Goal: Transaction & Acquisition: Purchase product/service

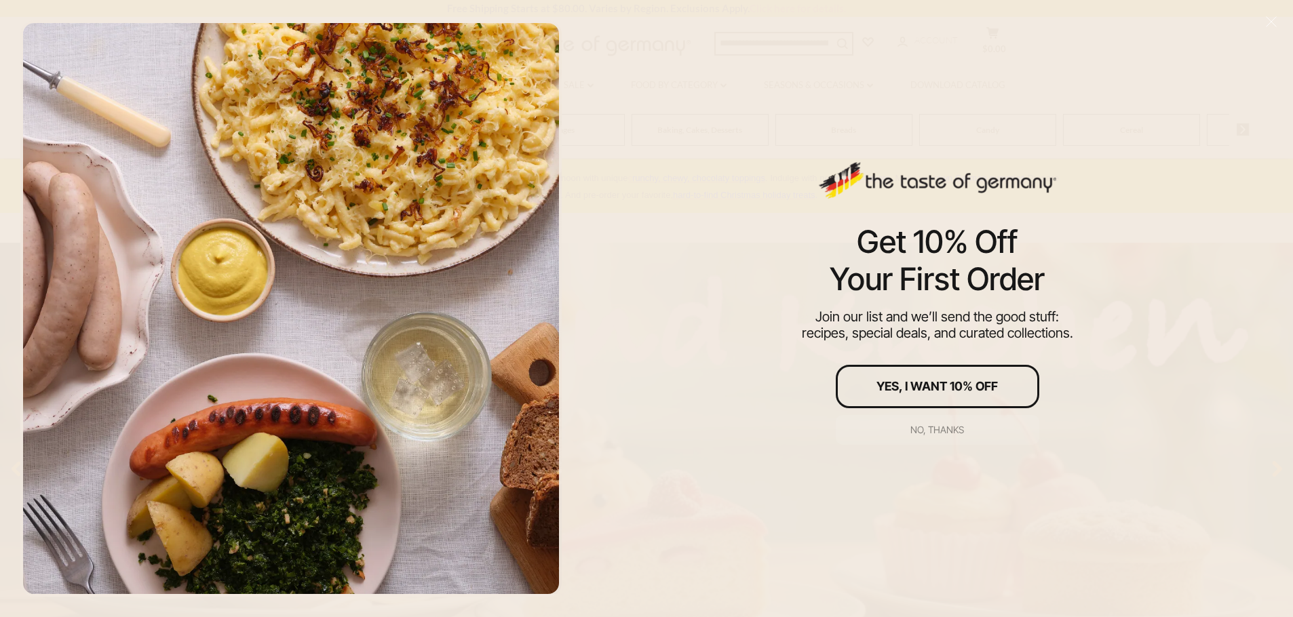
click at [930, 430] on div "No, thanks" at bounding box center [937, 429] width 54 height 9
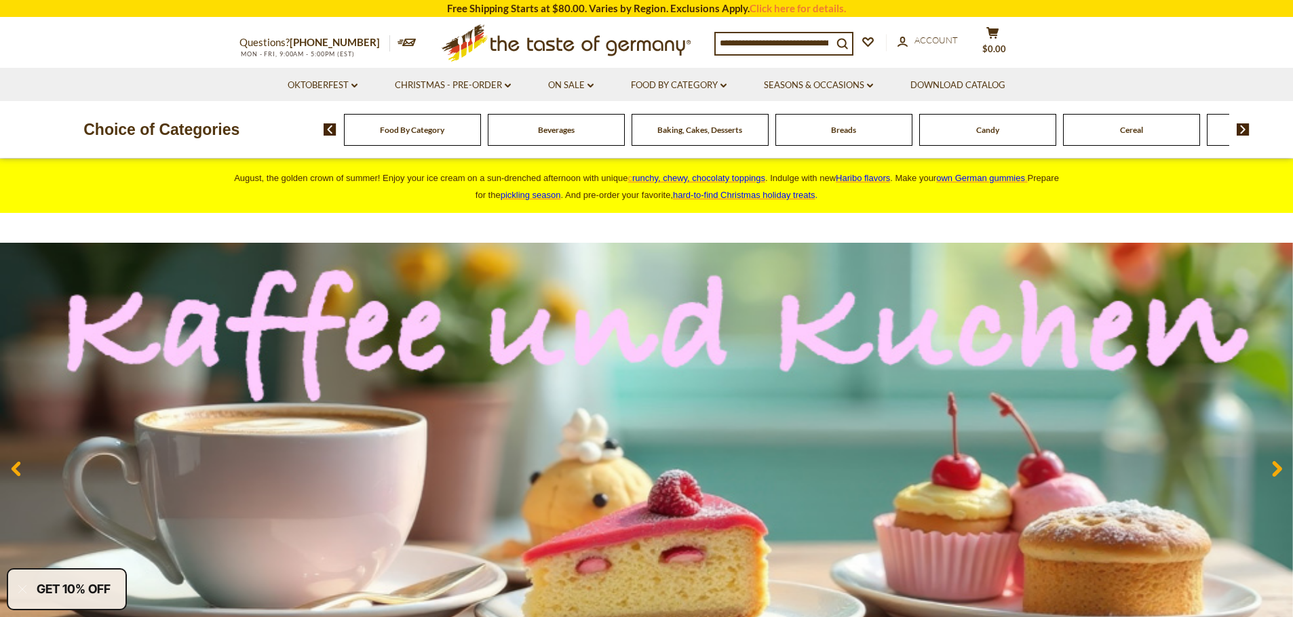
click at [408, 138] on div "Food By Category" at bounding box center [412, 130] width 137 height 32
click at [410, 133] on span "Food By Category" at bounding box center [412, 130] width 64 height 10
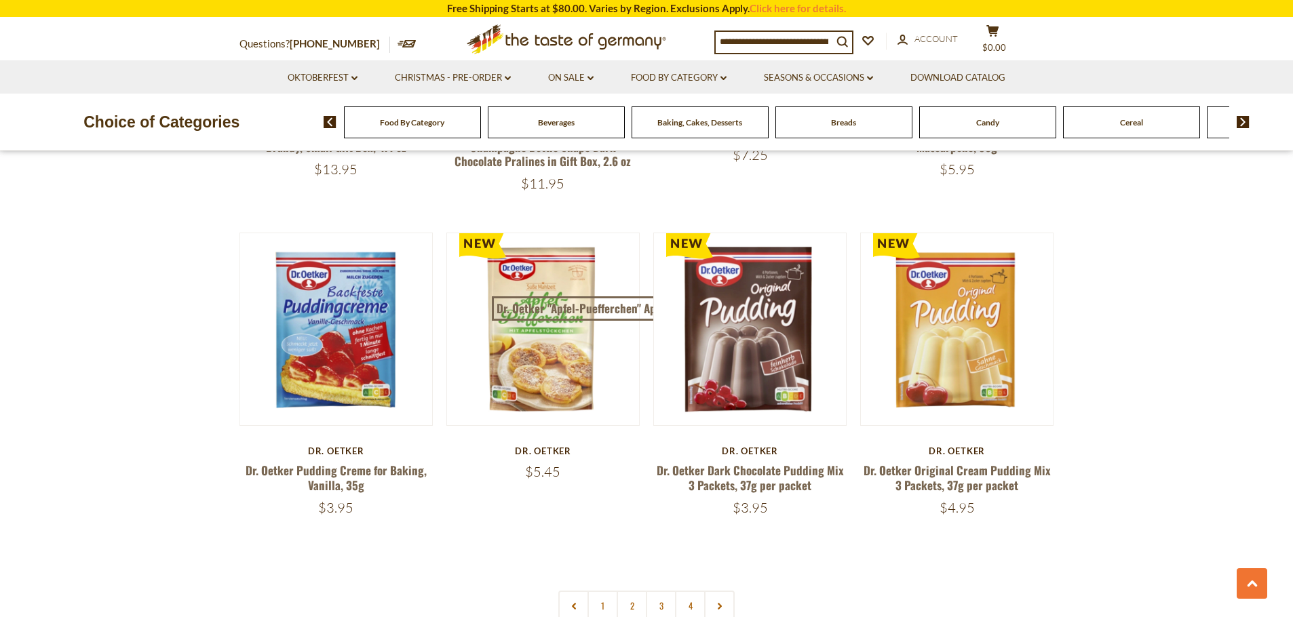
scroll to position [2759, 0]
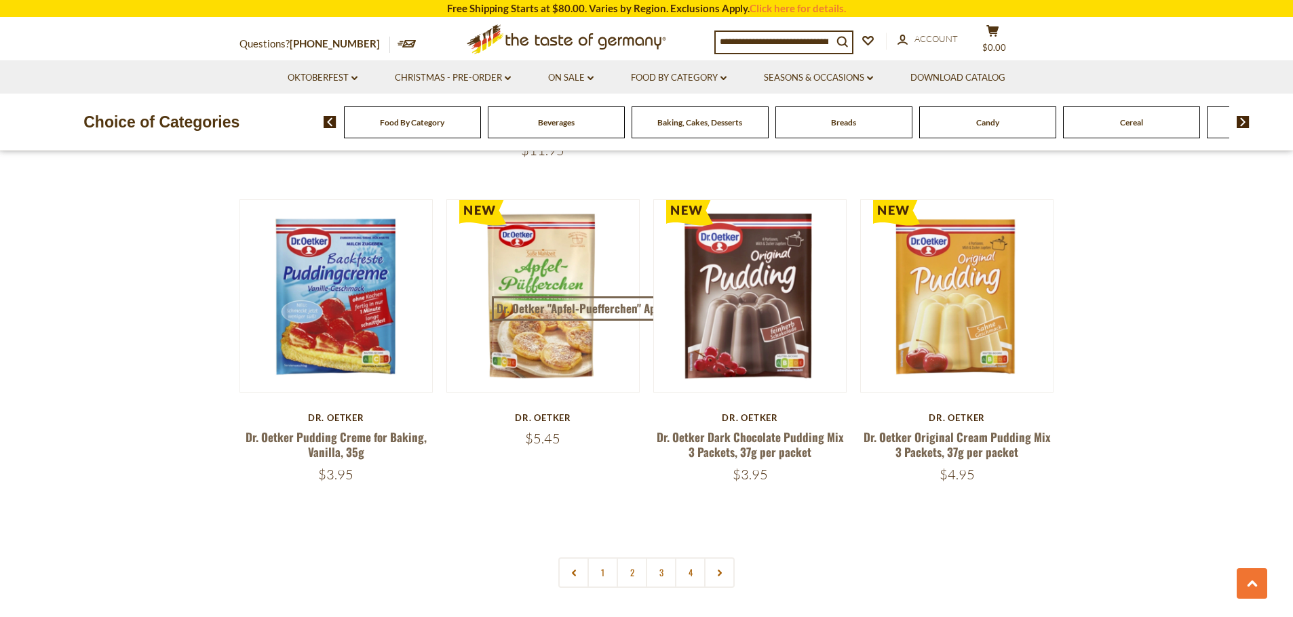
click at [1245, 120] on img at bounding box center [1243, 122] width 13 height 12
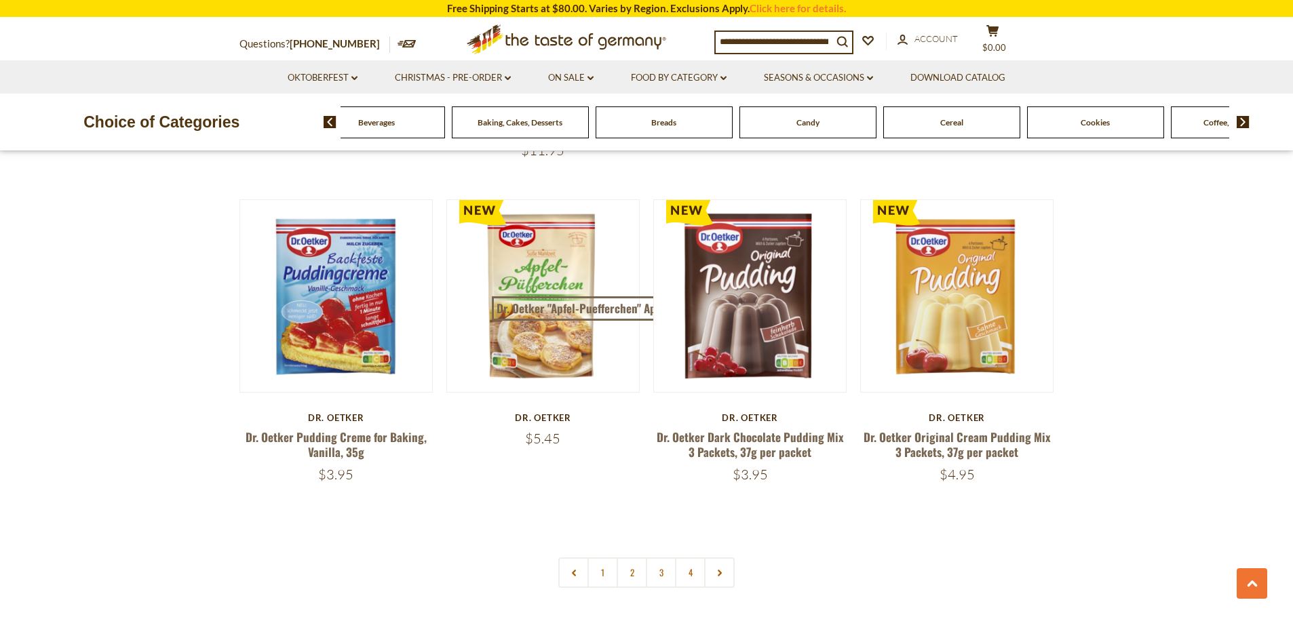
click at [1245, 120] on img at bounding box center [1243, 122] width 13 height 12
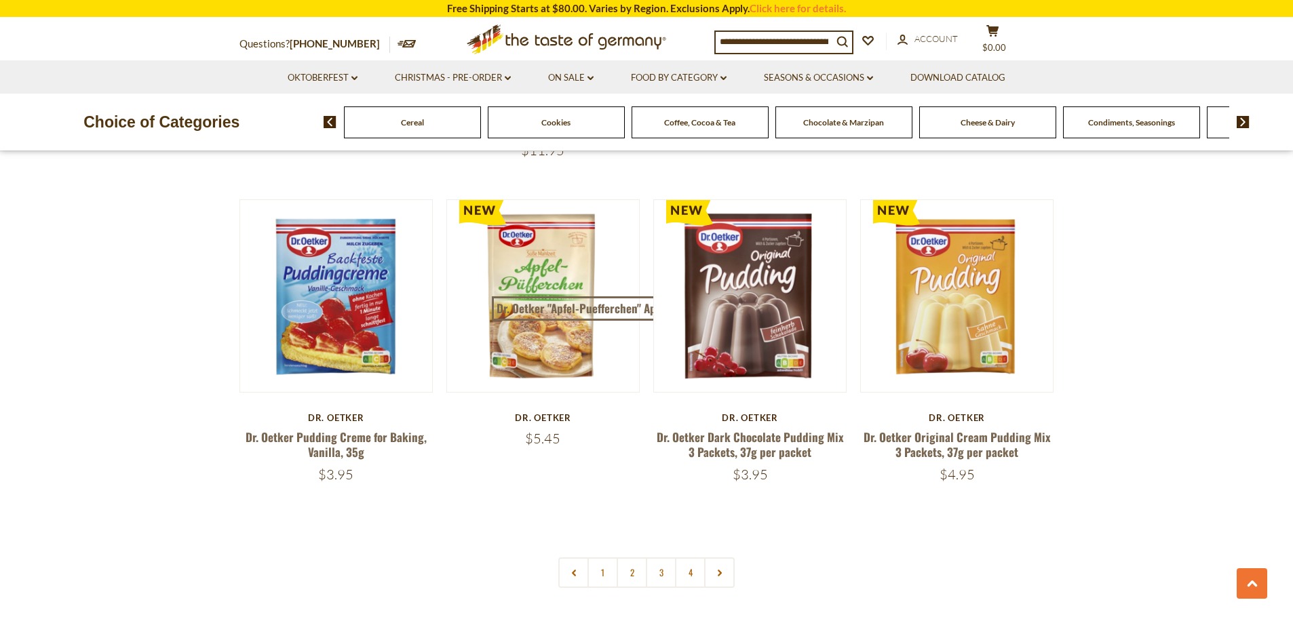
click at [1245, 120] on img at bounding box center [1243, 122] width 13 height 12
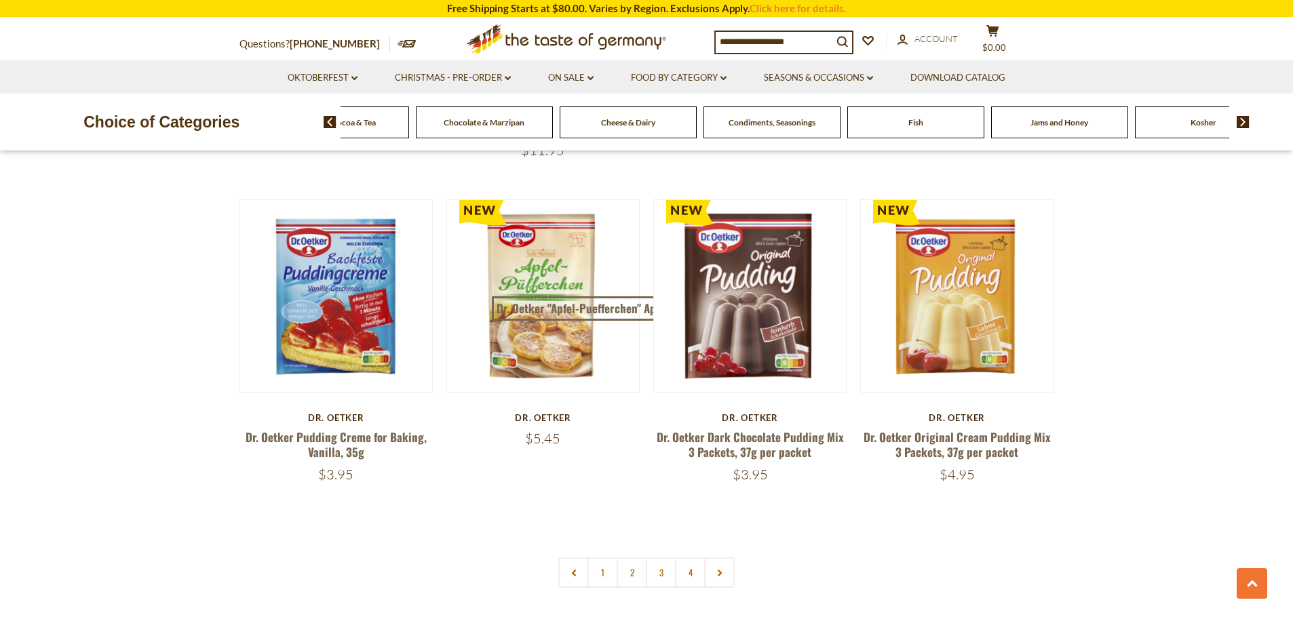
click at [1245, 120] on img at bounding box center [1243, 122] width 13 height 12
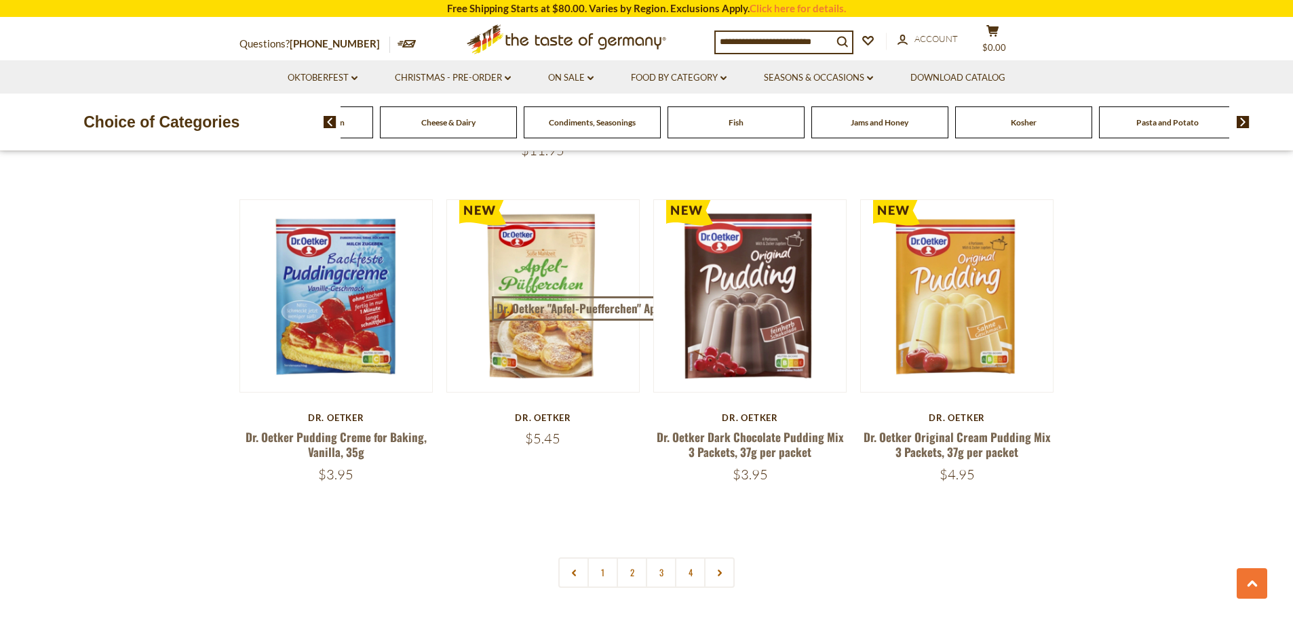
click at [1245, 120] on img at bounding box center [1243, 122] width 13 height 12
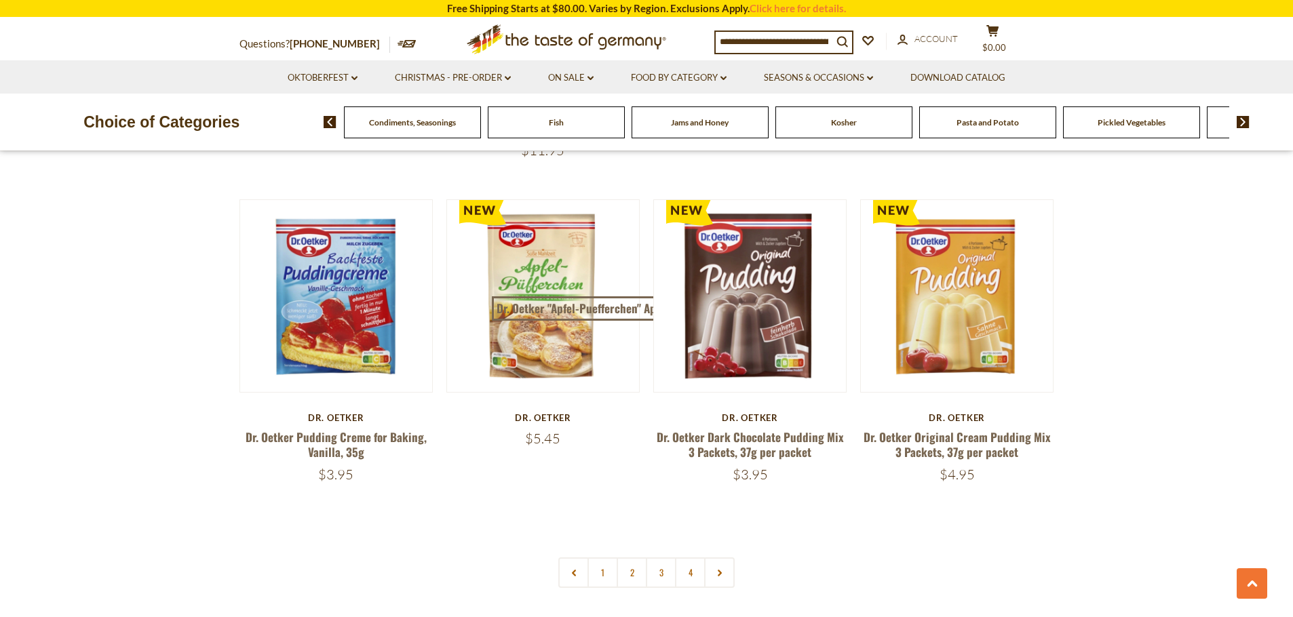
click at [978, 120] on span "Pasta and Potato" at bounding box center [988, 122] width 62 height 10
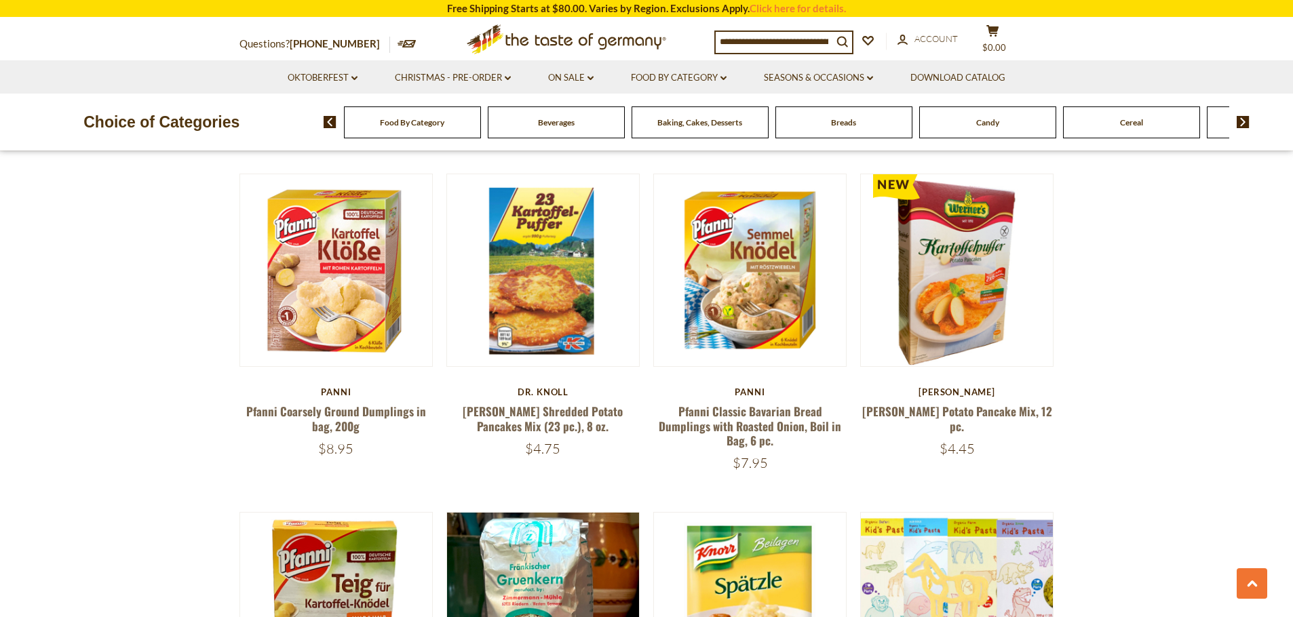
scroll to position [769, 0]
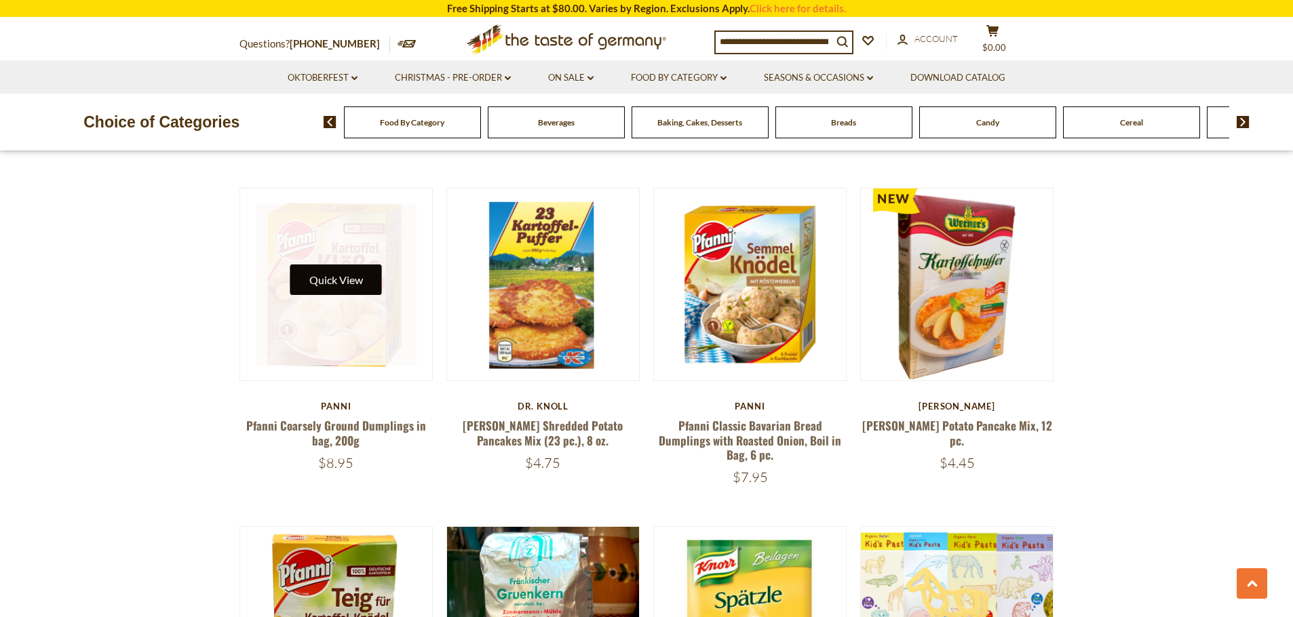
click at [332, 275] on button "Quick View" at bounding box center [336, 280] width 92 height 31
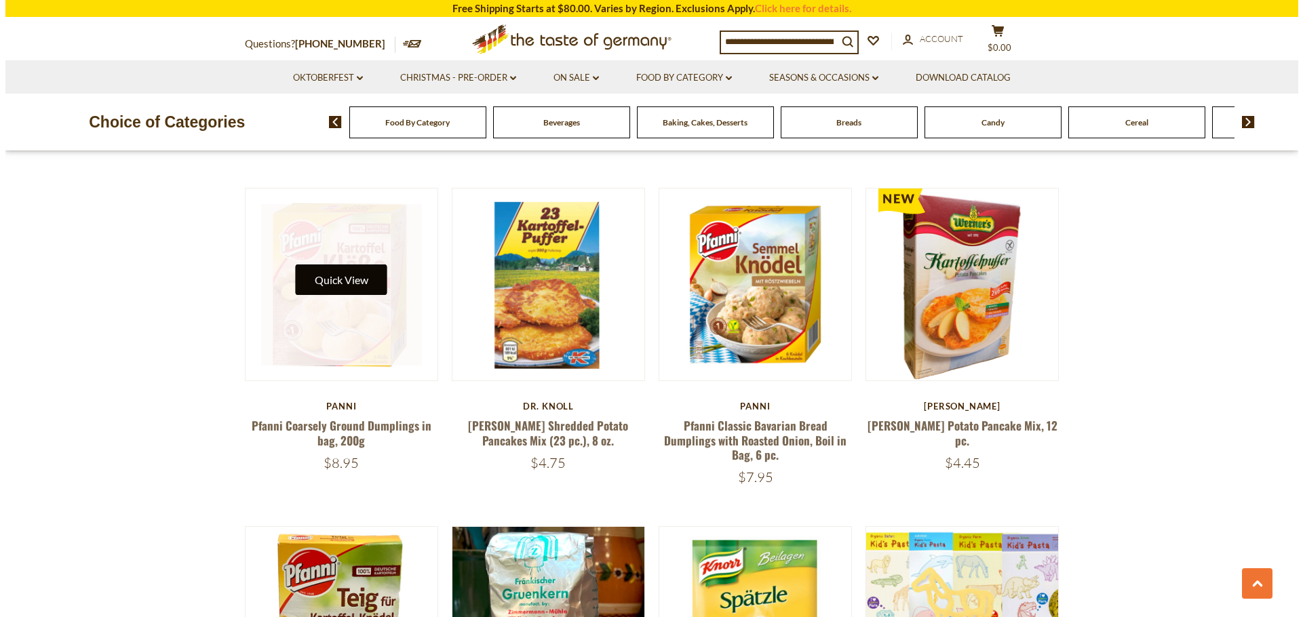
scroll to position [771, 0]
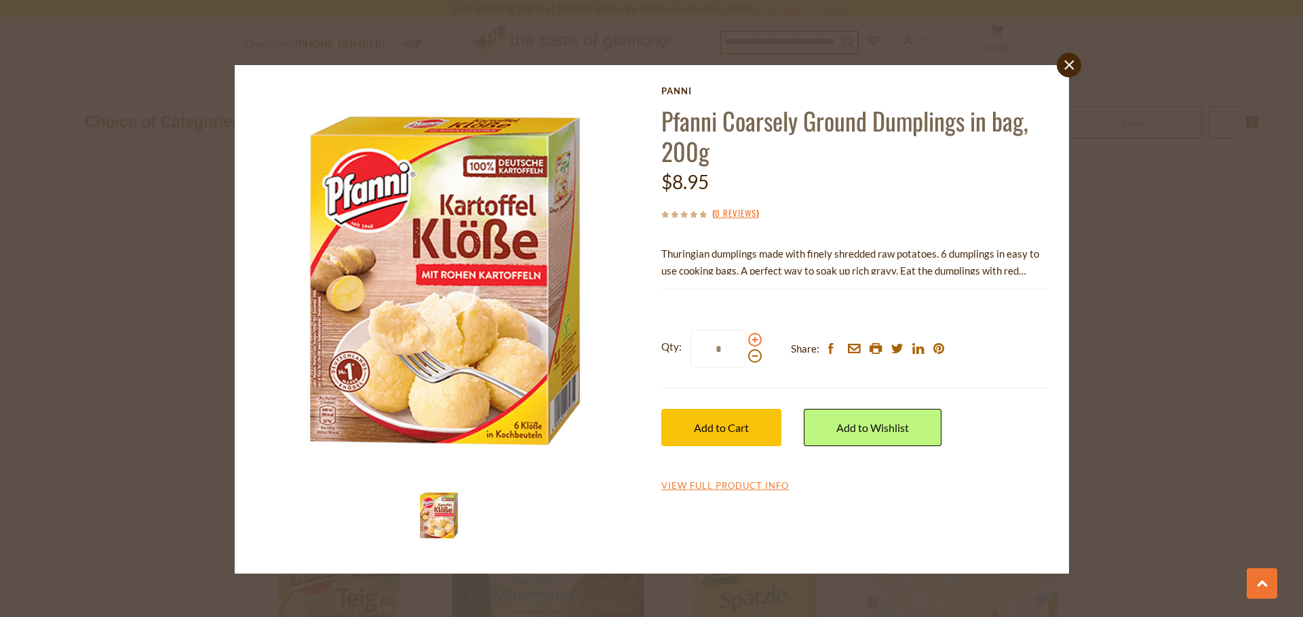
click at [755, 339] on span at bounding box center [755, 340] width 14 height 14
click at [746, 339] on input "*" at bounding box center [719, 348] width 56 height 37
type input "*"
click at [750, 423] on button "Add to Cart" at bounding box center [721, 427] width 120 height 37
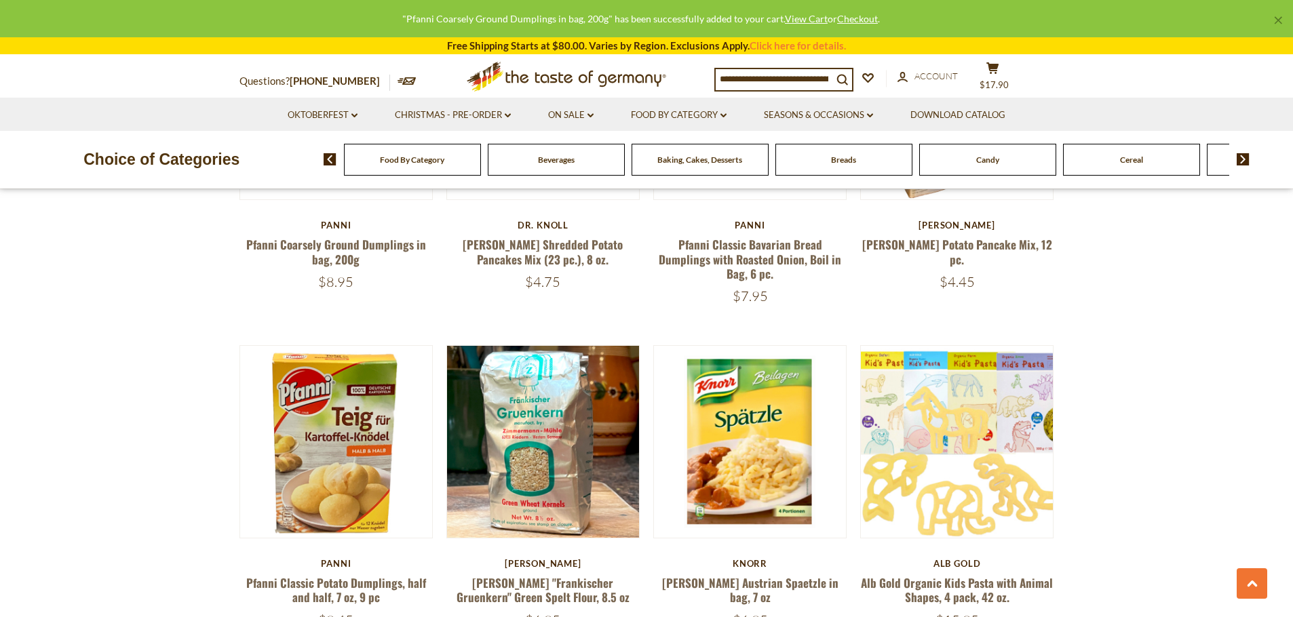
scroll to position [1040, 0]
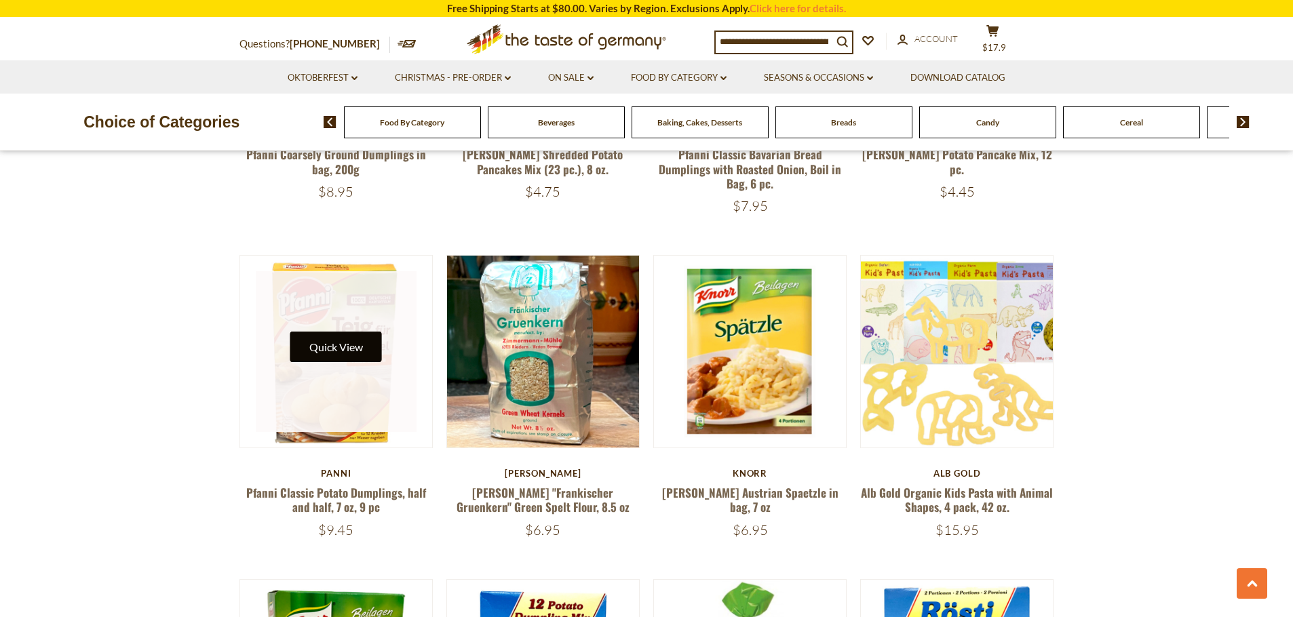
click at [310, 343] on button "Quick View" at bounding box center [336, 347] width 92 height 31
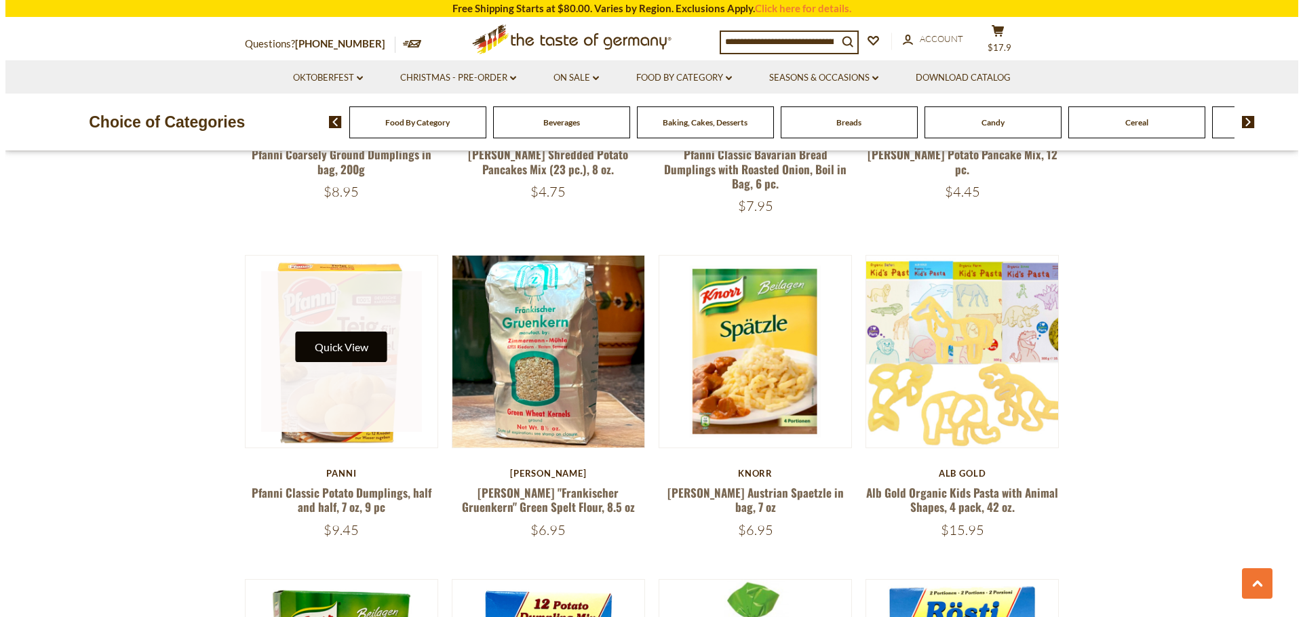
scroll to position [1043, 0]
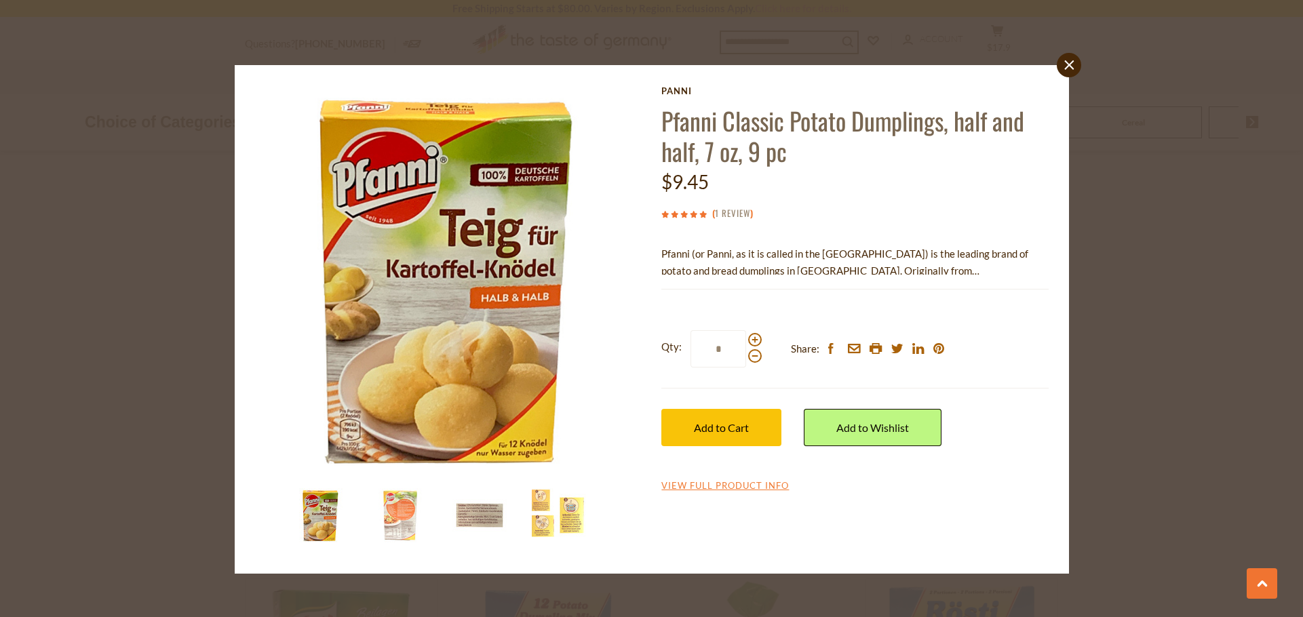
click at [741, 213] on link "1 Review" at bounding box center [732, 213] width 35 height 15
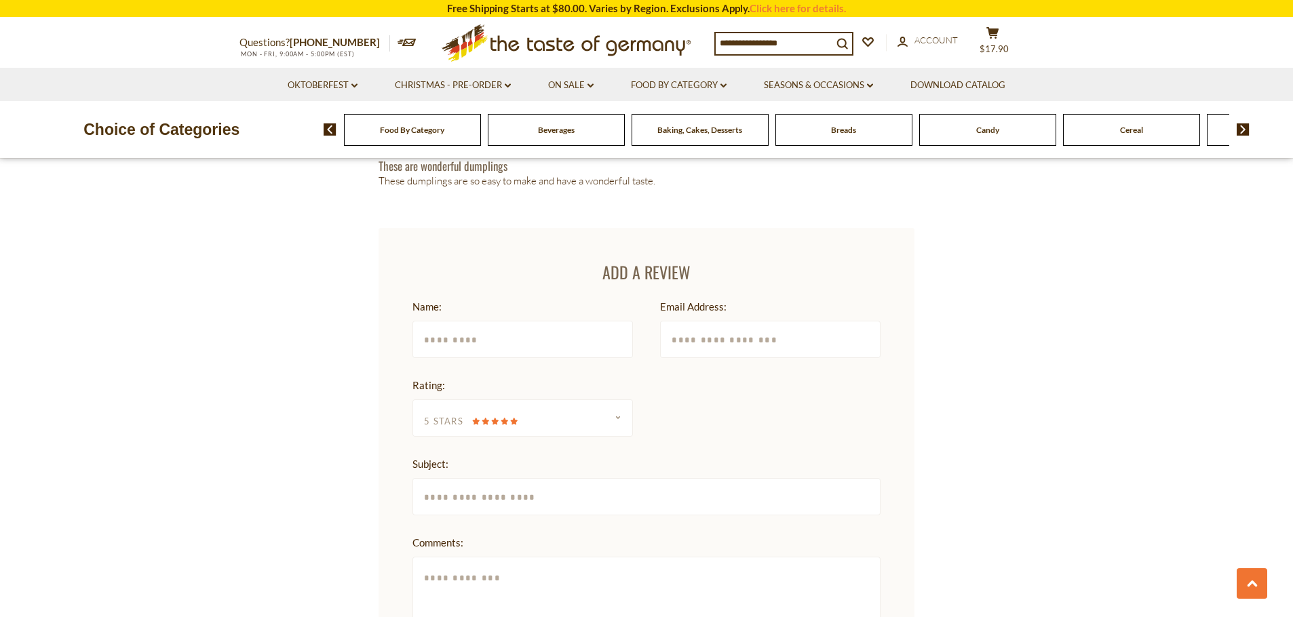
scroll to position [1691, 0]
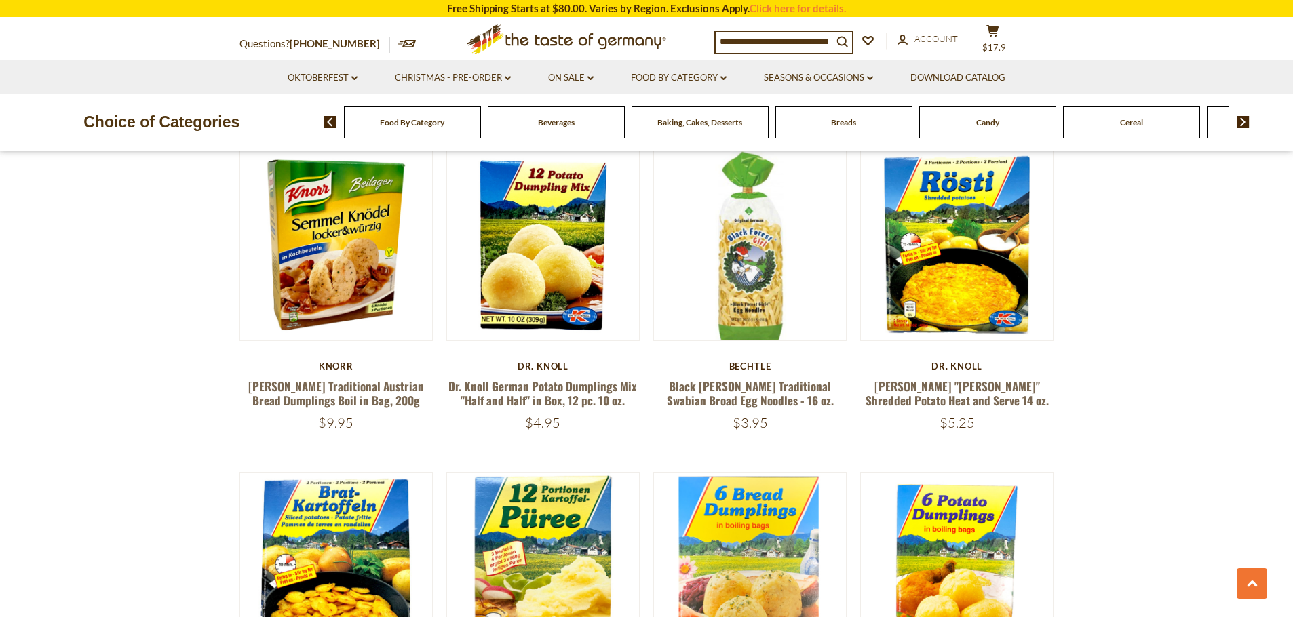
scroll to position [1450, 0]
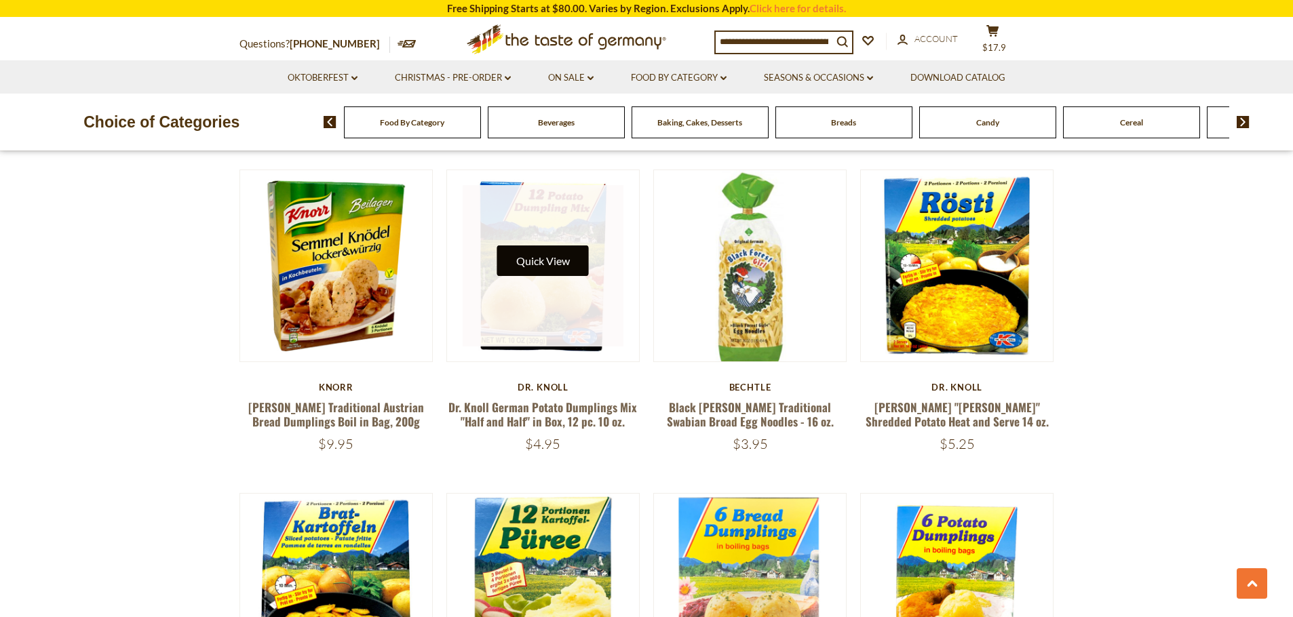
click at [528, 258] on button "Quick View" at bounding box center [543, 261] width 92 height 31
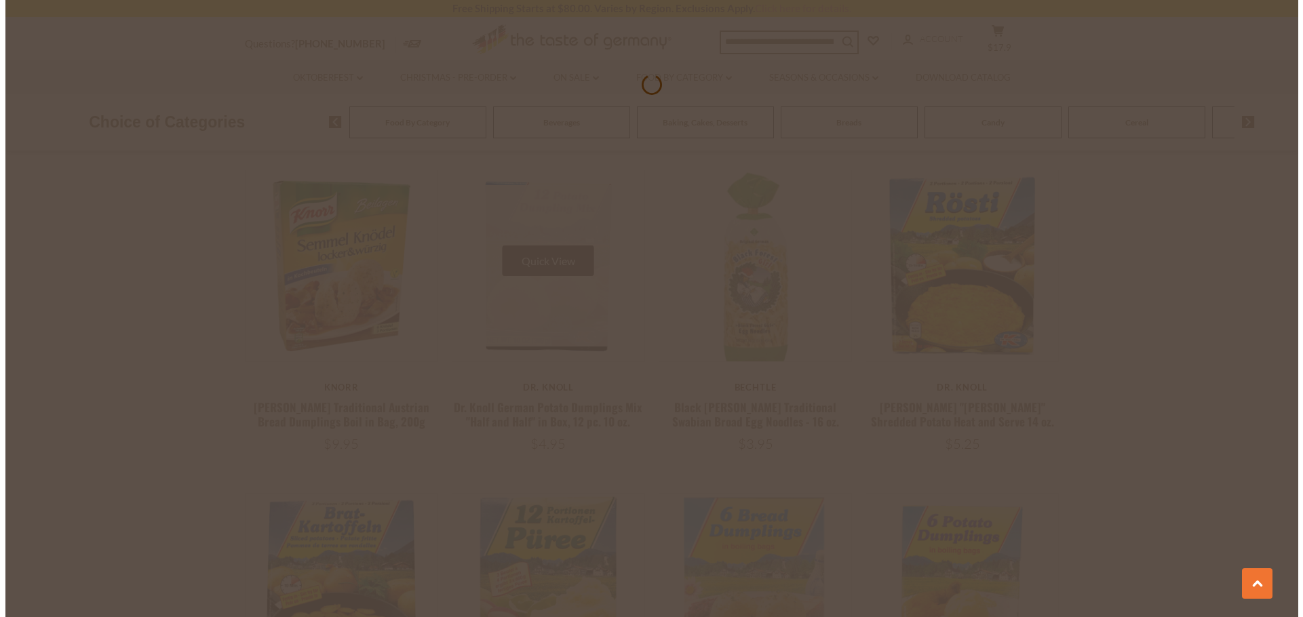
scroll to position [1452, 0]
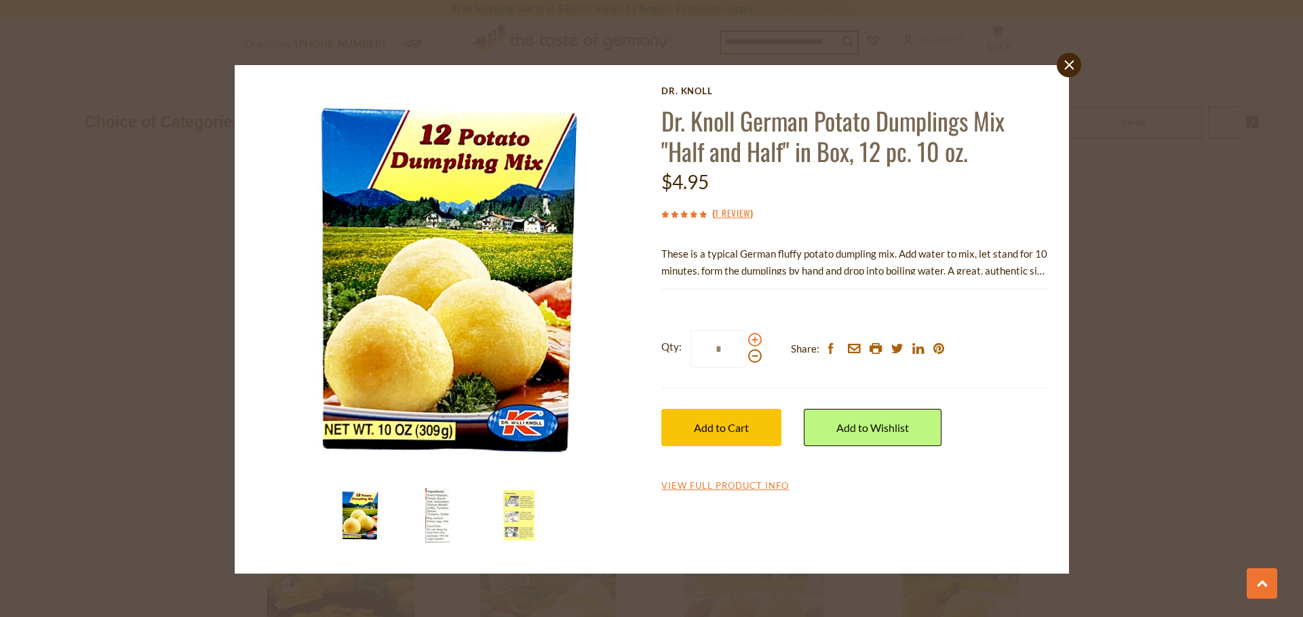
click at [753, 341] on span at bounding box center [755, 340] width 14 height 14
click at [746, 341] on input "*" at bounding box center [719, 348] width 56 height 37
click at [753, 341] on span at bounding box center [755, 340] width 14 height 14
click at [746, 341] on input "*" at bounding box center [719, 348] width 56 height 37
click at [753, 341] on span at bounding box center [755, 340] width 14 height 14
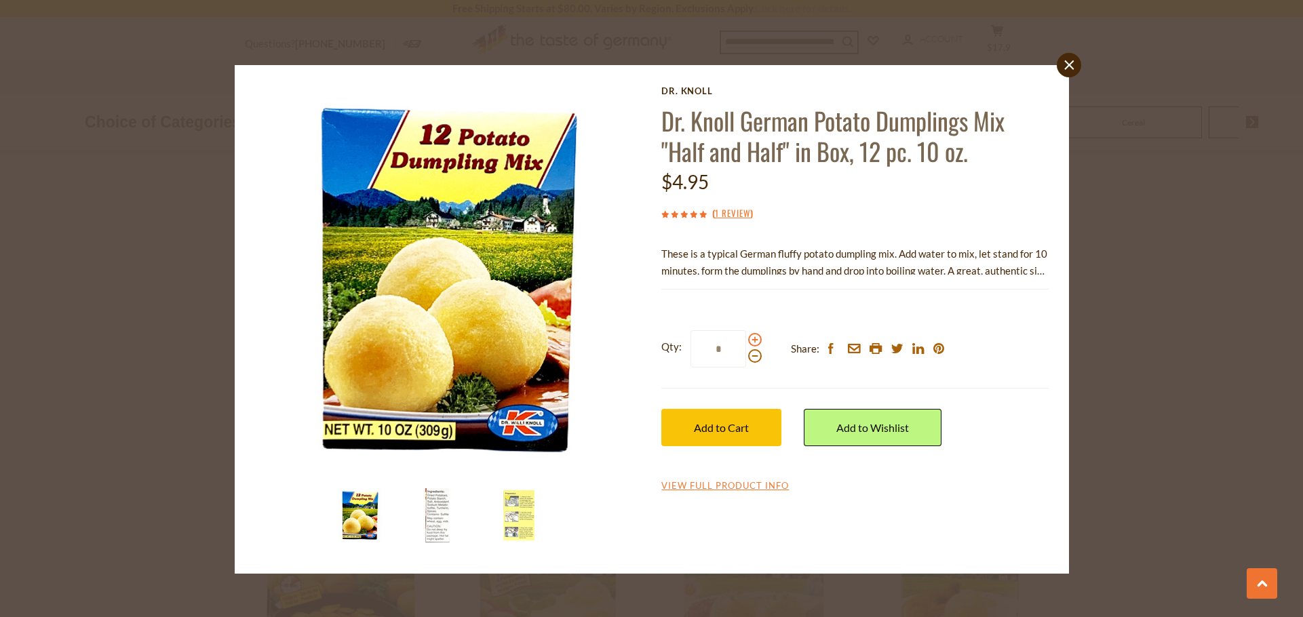
click at [746, 341] on input "*" at bounding box center [719, 348] width 56 height 37
click at [753, 341] on span at bounding box center [755, 340] width 14 height 14
click at [746, 341] on input "*" at bounding box center [719, 348] width 56 height 37
click at [753, 341] on span at bounding box center [755, 340] width 14 height 14
click at [746, 341] on input "*" at bounding box center [719, 348] width 56 height 37
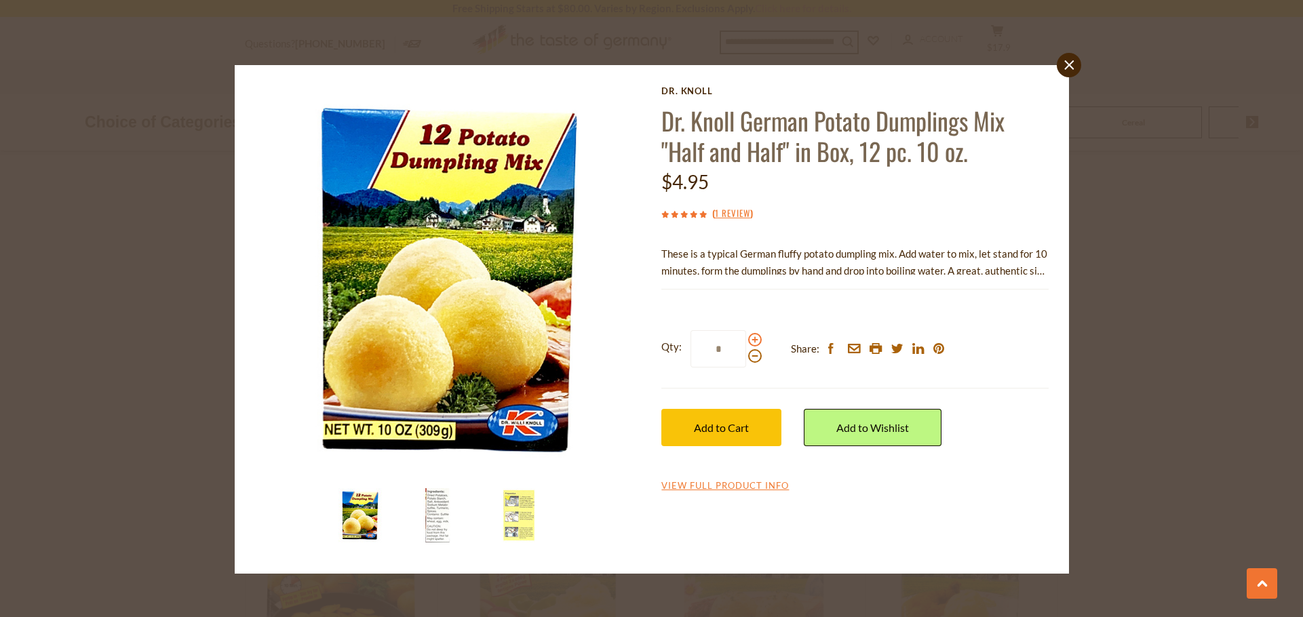
type input "*"
click at [729, 422] on span "Add to Cart" at bounding box center [721, 427] width 55 height 13
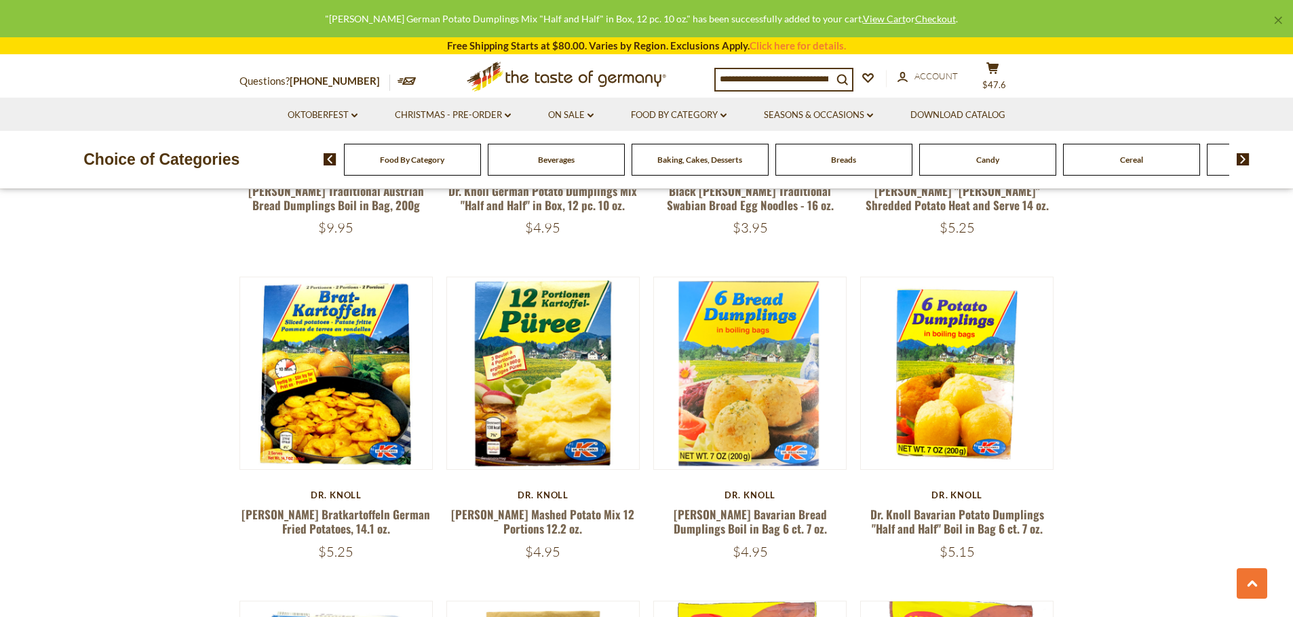
scroll to position [1676, 0]
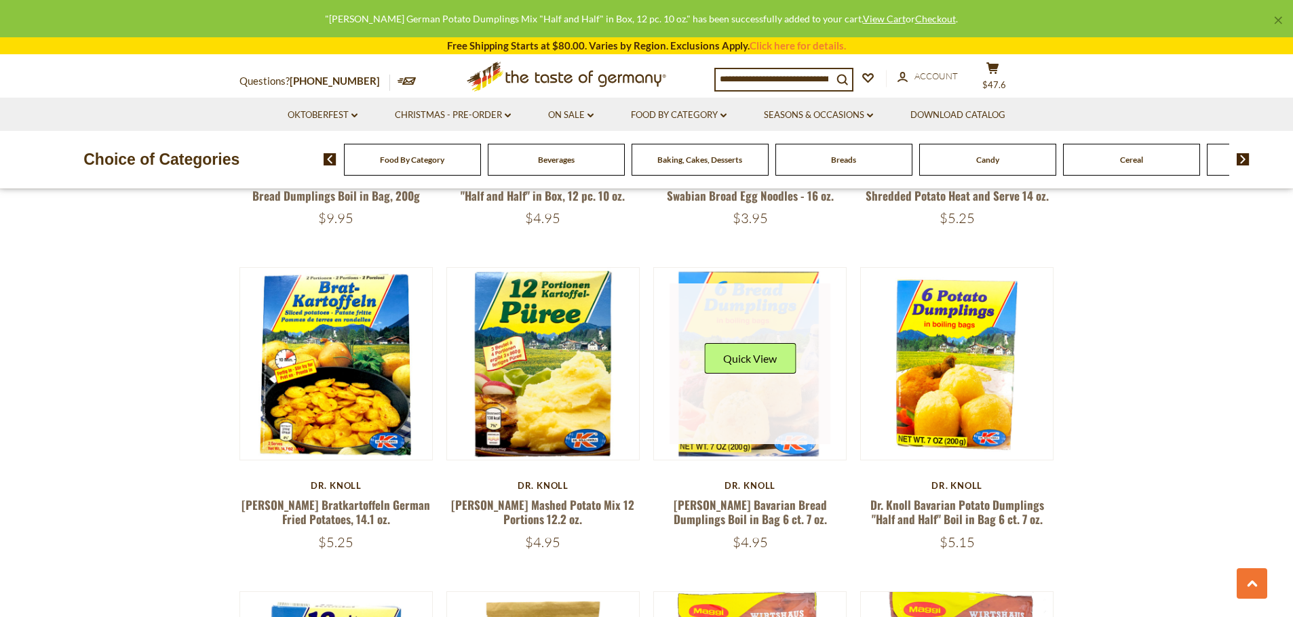
click at [746, 401] on link at bounding box center [750, 364] width 161 height 161
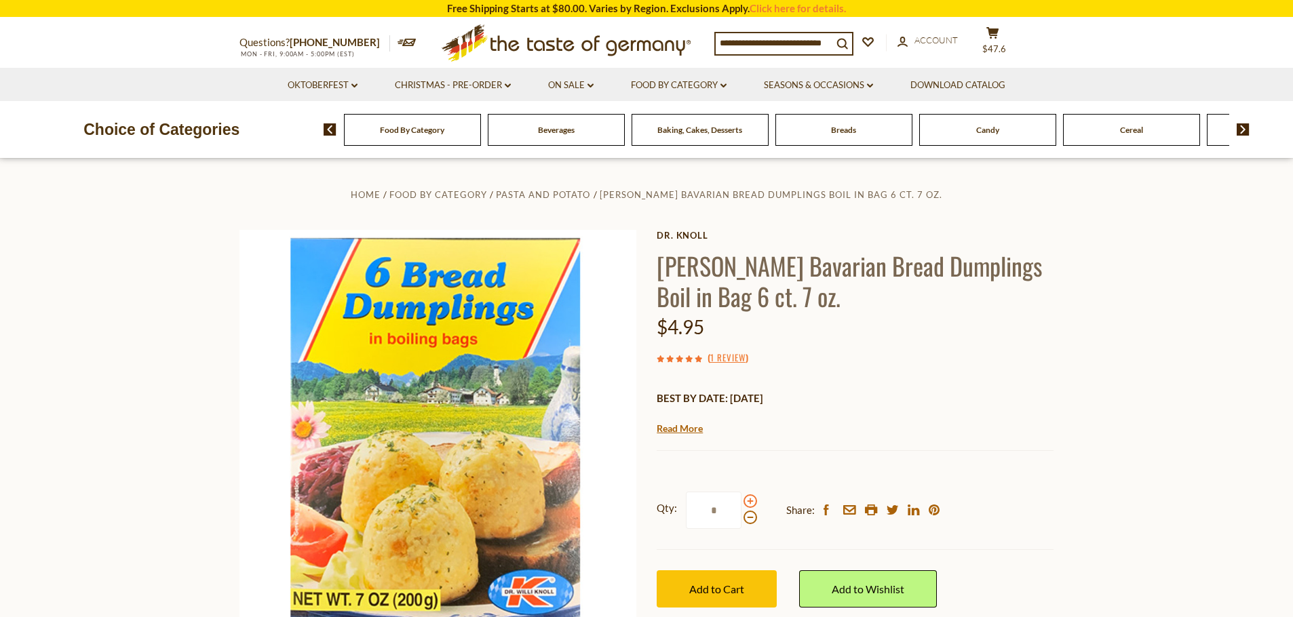
click at [750, 503] on span at bounding box center [751, 502] width 14 height 14
click at [741, 503] on input "*" at bounding box center [714, 510] width 56 height 37
click at [750, 503] on span at bounding box center [751, 502] width 14 height 14
click at [741, 503] on input "*" at bounding box center [714, 510] width 56 height 37
click at [748, 518] on span at bounding box center [751, 518] width 14 height 14
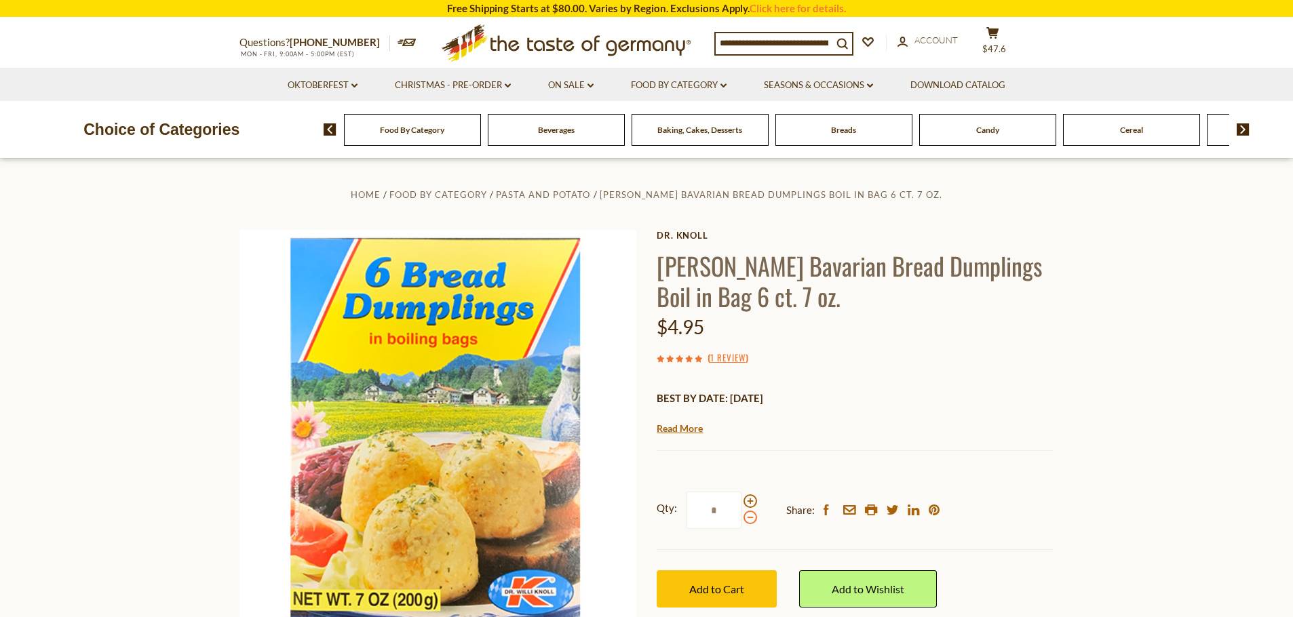
click at [741, 518] on input "*" at bounding box center [714, 510] width 56 height 37
click at [748, 518] on span at bounding box center [751, 518] width 14 height 14
click at [741, 518] on input "*" at bounding box center [714, 510] width 56 height 37
click at [748, 518] on span at bounding box center [751, 518] width 14 height 14
click at [741, 518] on input "*" at bounding box center [714, 510] width 56 height 37
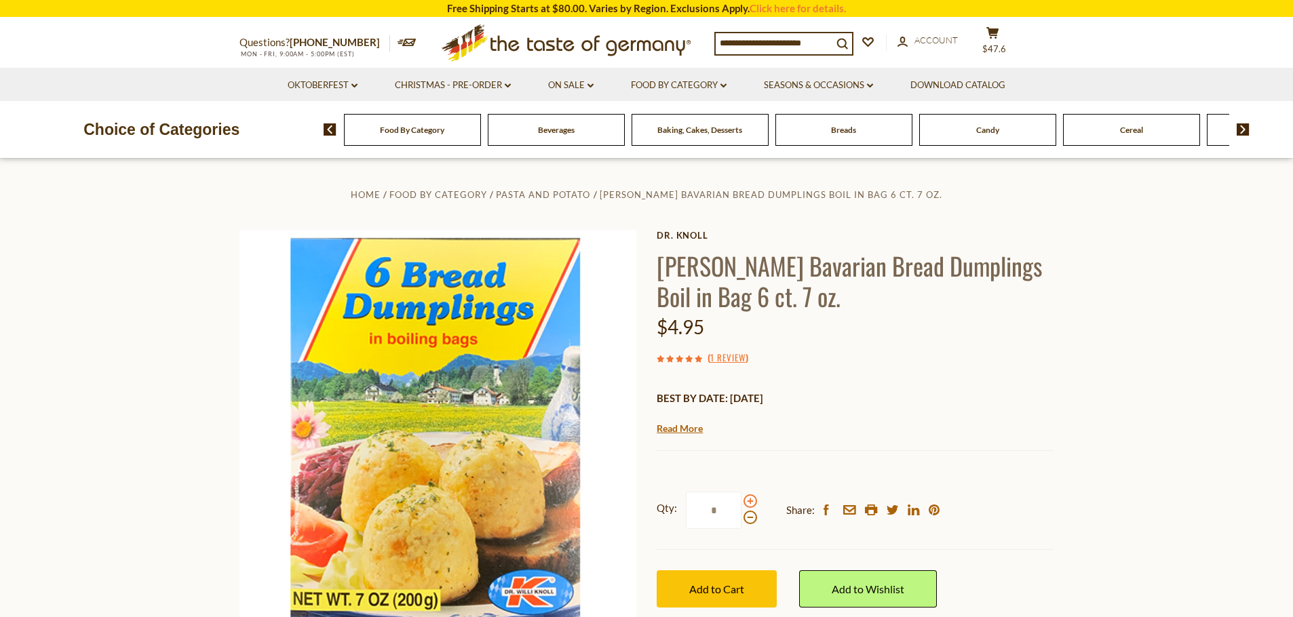
click at [746, 504] on span at bounding box center [751, 502] width 14 height 14
click at [741, 504] on input "*" at bounding box center [714, 510] width 56 height 37
click at [746, 503] on span at bounding box center [751, 502] width 14 height 14
click at [741, 503] on input "*" at bounding box center [714, 510] width 56 height 37
click at [748, 513] on span at bounding box center [751, 518] width 14 height 14
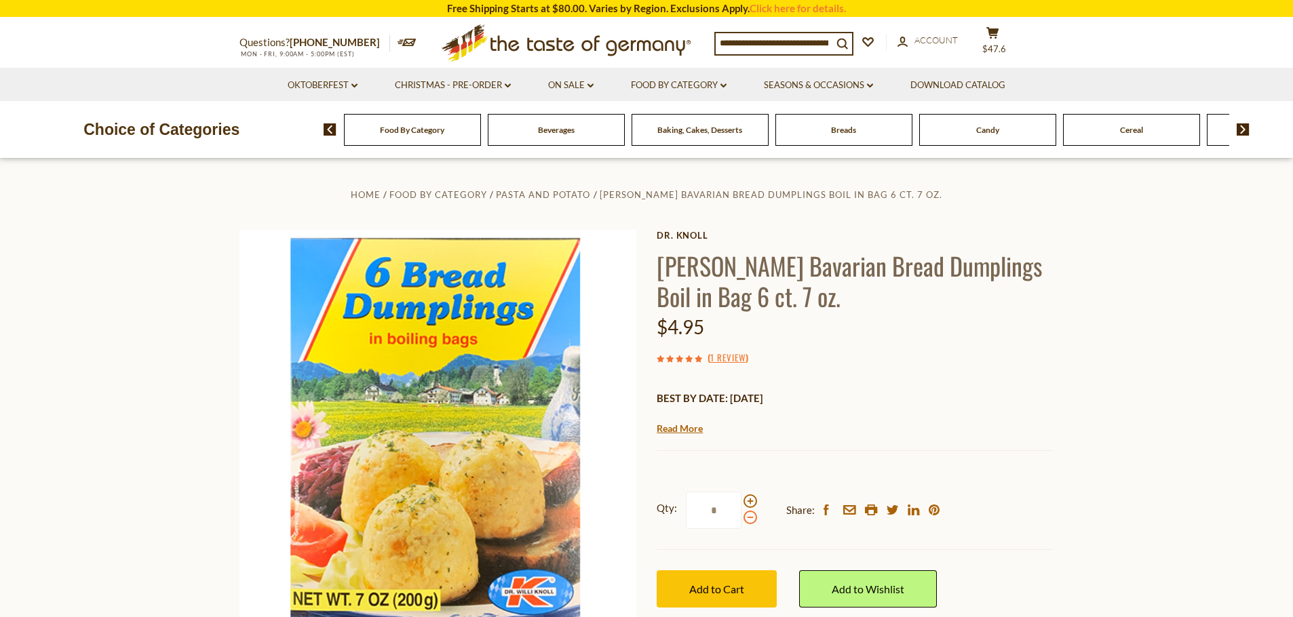
click at [741, 513] on input "*" at bounding box center [714, 510] width 56 height 37
type input "*"
click at [711, 589] on span "Add to Cart" at bounding box center [716, 589] width 55 height 13
